Goal: Obtain resource: Download file/media

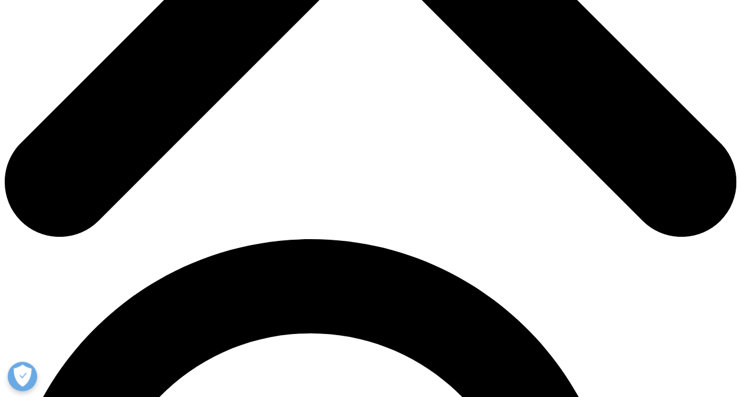
scroll to position [531, 0]
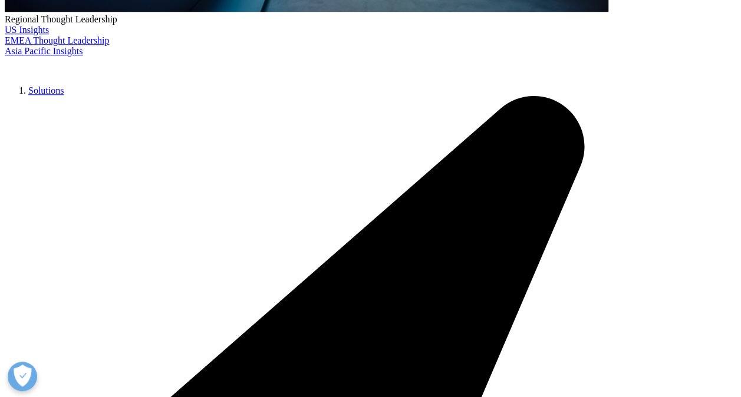
type input "Allen"
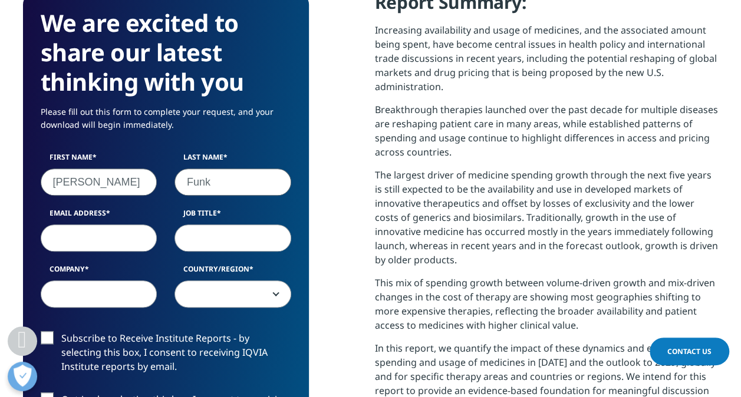
type input "Funk"
type input "allen_funk@brown.edu"
select select "[GEOGRAPHIC_DATA]"
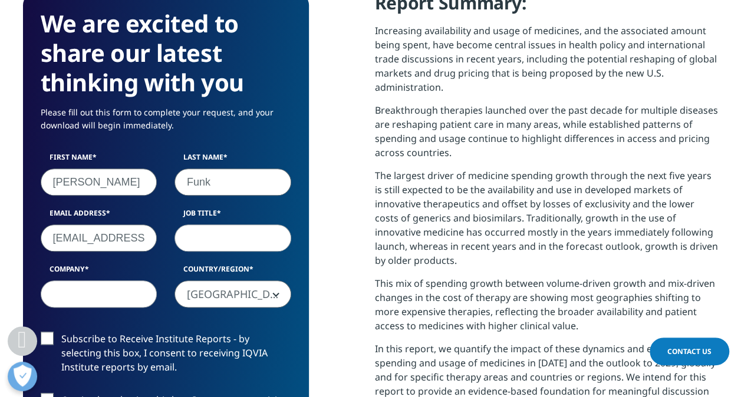
click at [244, 236] on input "Job Title" at bounding box center [232, 238] width 117 height 27
type input "Student"
click at [125, 292] on input "Company" at bounding box center [99, 294] width 117 height 27
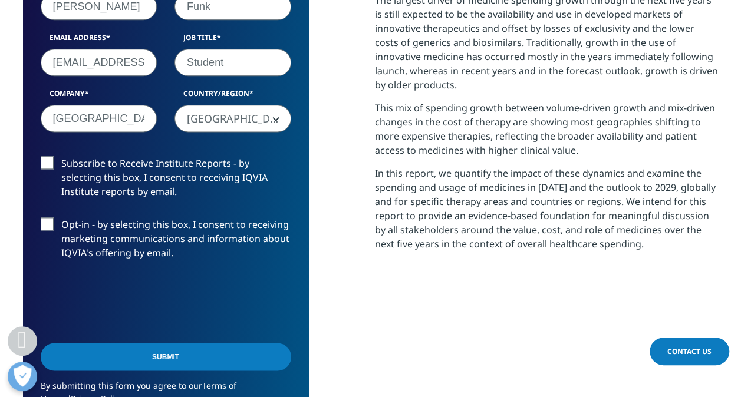
scroll to position [707, 0]
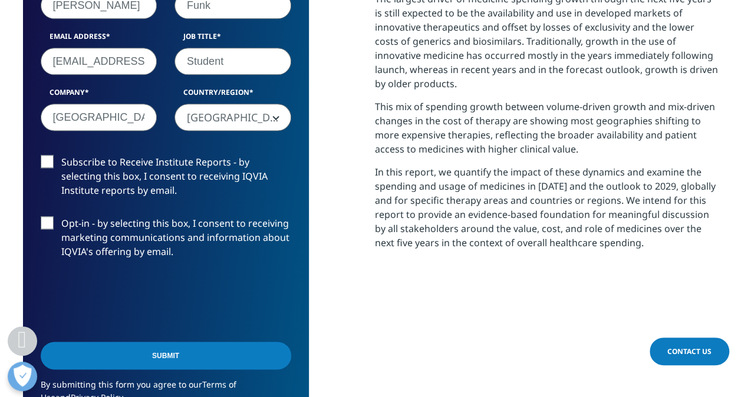
type input "Brown University"
click at [48, 164] on label "Subscribe to Receive Institute Reports - by selecting this box, I consent to re…" at bounding box center [166, 179] width 251 height 49
click at [61, 155] on input "Subscribe to Receive Institute Reports - by selecting this box, I consent to re…" at bounding box center [61, 155] width 0 height 0
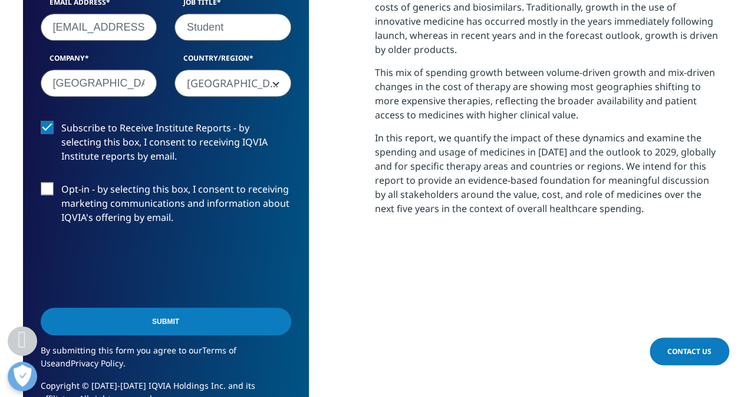
scroll to position [766, 0]
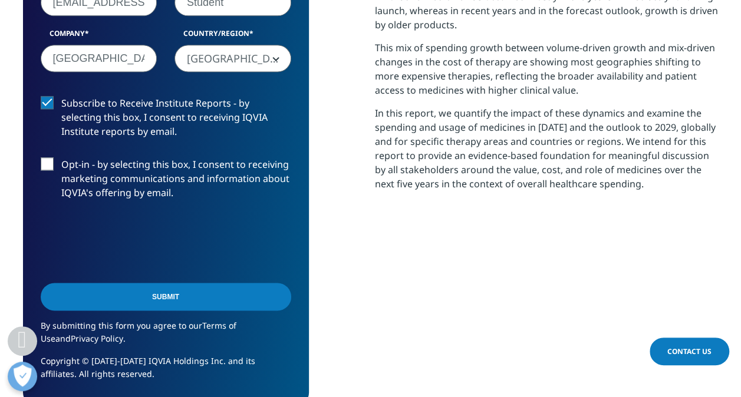
click at [173, 298] on input "Submit" at bounding box center [166, 297] width 251 height 28
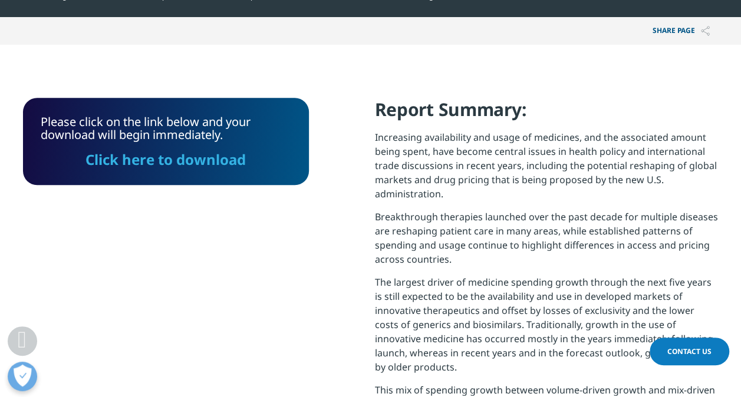
scroll to position [422, 0]
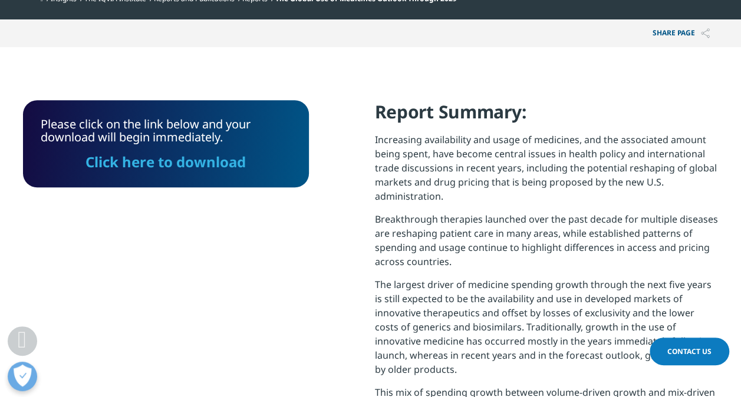
click at [197, 166] on link "Click here to download" at bounding box center [165, 161] width 160 height 19
